Goal: Check status: Check status

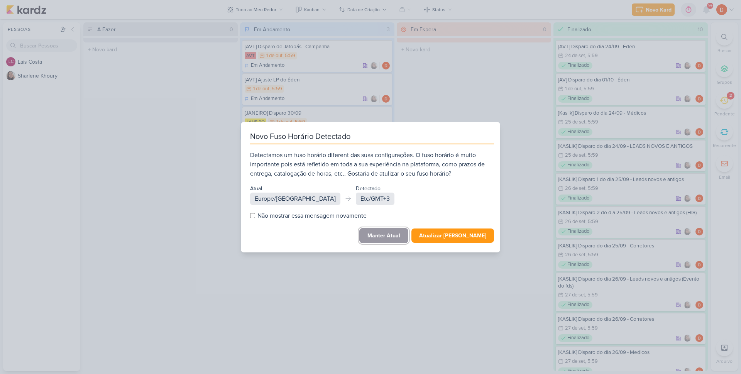
click at [387, 235] on button "Manter Atual" at bounding box center [383, 235] width 49 height 15
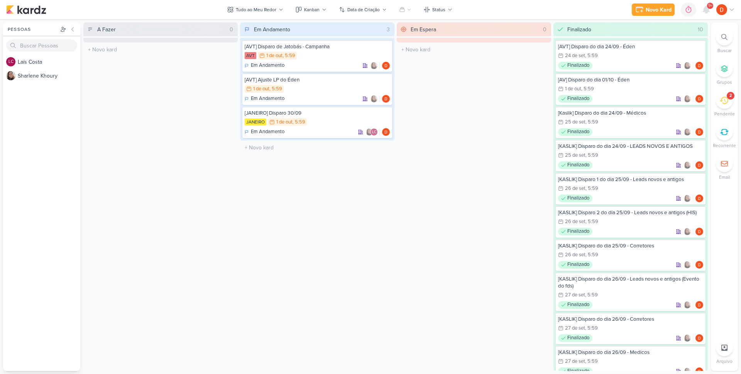
click at [723, 101] on icon at bounding box center [724, 100] width 8 height 8
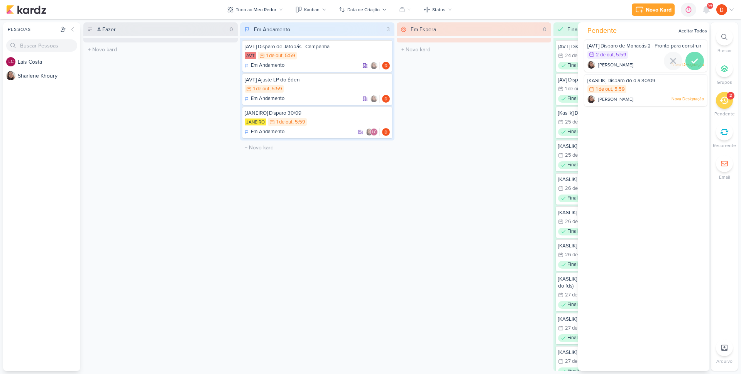
click at [692, 63] on icon at bounding box center [694, 61] width 5 height 4
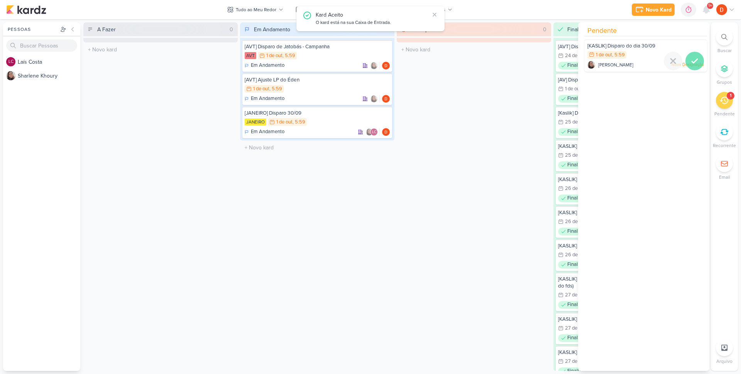
click at [690, 61] on icon at bounding box center [694, 60] width 9 height 9
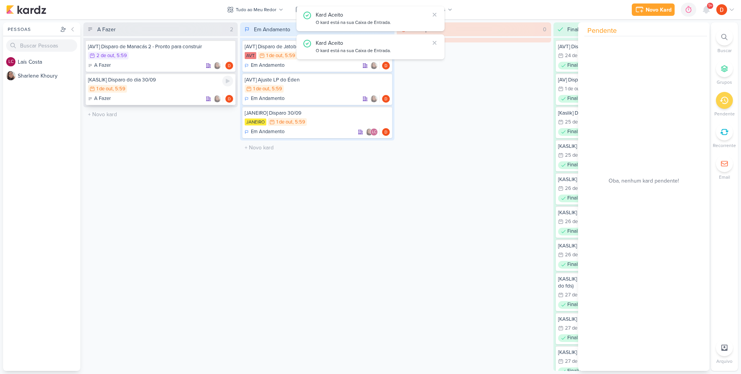
click at [166, 93] on div "1/10 [DATE] 5:59" at bounding box center [160, 89] width 145 height 8
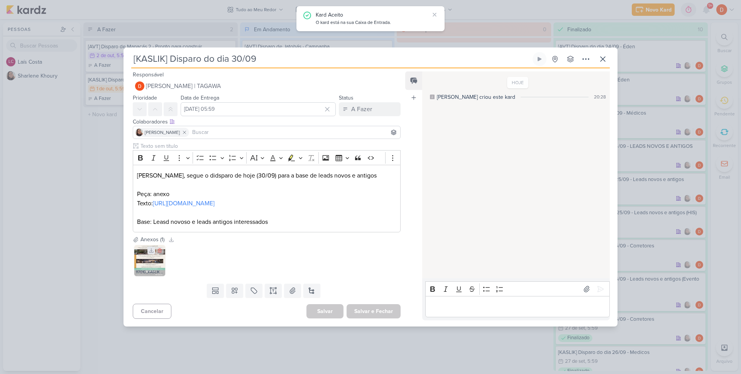
click at [151, 253] on icon at bounding box center [151, 250] width 5 height 5
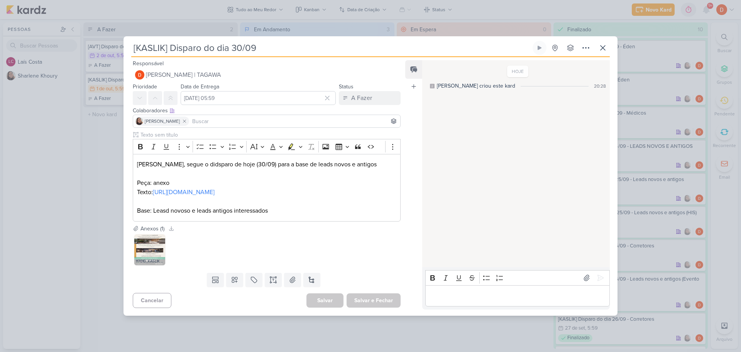
click at [103, 151] on div "[KASLIK] Disparo do dia 30/09 Criado por [PERSON_NAME]" at bounding box center [370, 176] width 741 height 352
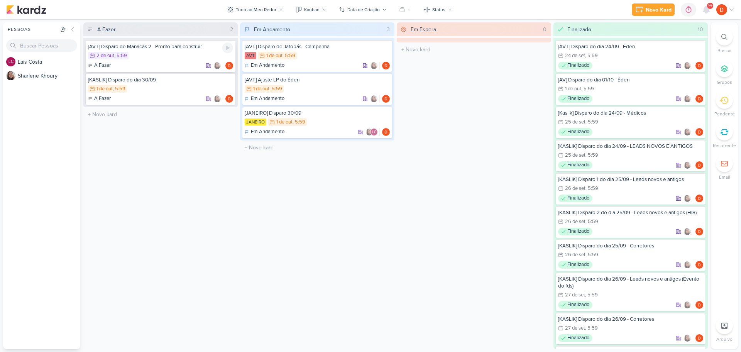
click at [162, 55] on div "2/10 [DATE] 5:59" at bounding box center [160, 56] width 145 height 8
click at [0, 0] on div at bounding box center [0, 0] width 0 height 0
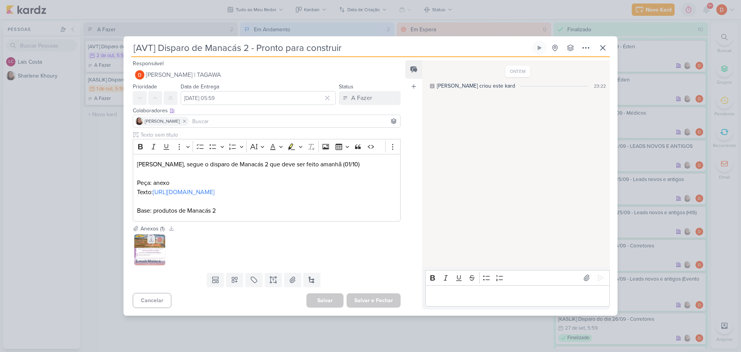
click at [149, 242] on icon at bounding box center [151, 239] width 5 height 5
click at [110, 158] on div "[AVT] Disparo de Manacás 2 - Pronto para construir" at bounding box center [370, 176] width 741 height 352
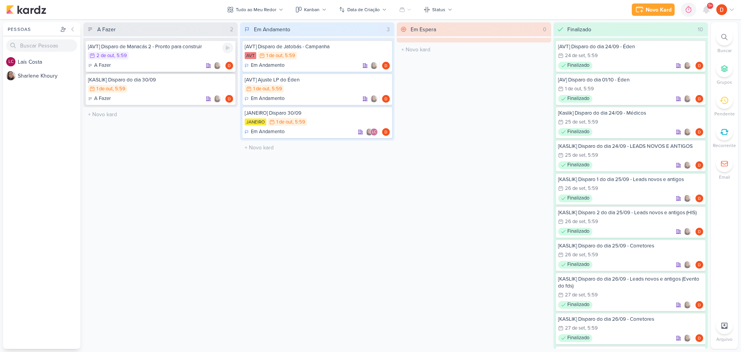
click at [154, 53] on div "2/10 [DATE] 5:59" at bounding box center [160, 56] width 145 height 8
click at [0, 0] on div at bounding box center [0, 0] width 0 height 0
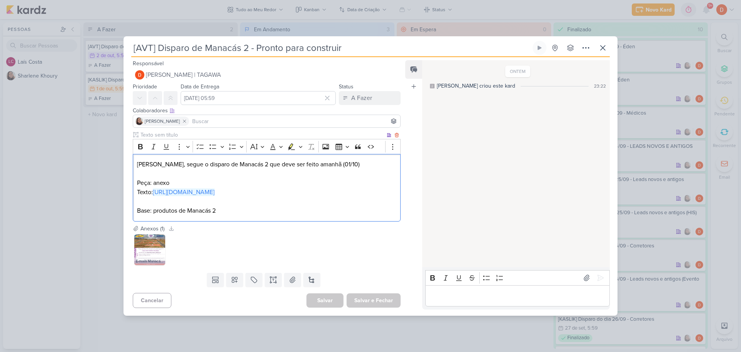
drag, startPoint x: 144, startPoint y: 198, endPoint x: 137, endPoint y: 196, distance: 7.7
click at [137, 196] on p "Texto: [URL][DOMAIN_NAME]" at bounding box center [266, 192] width 259 height 9
copy link "[URL][DOMAIN_NAME]"
